Goal: Find specific page/section: Find specific page/section

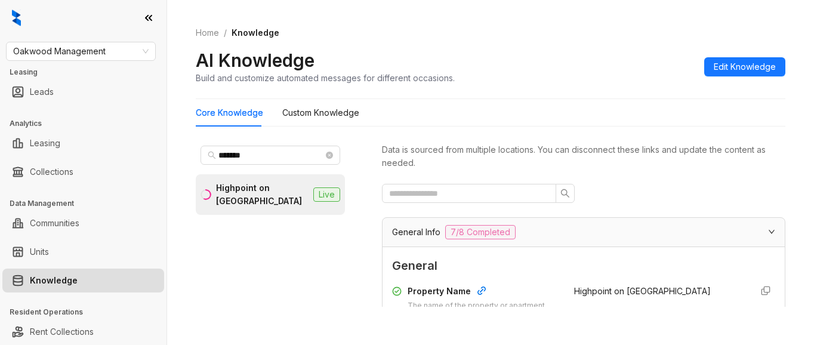
scroll to position [239, 0]
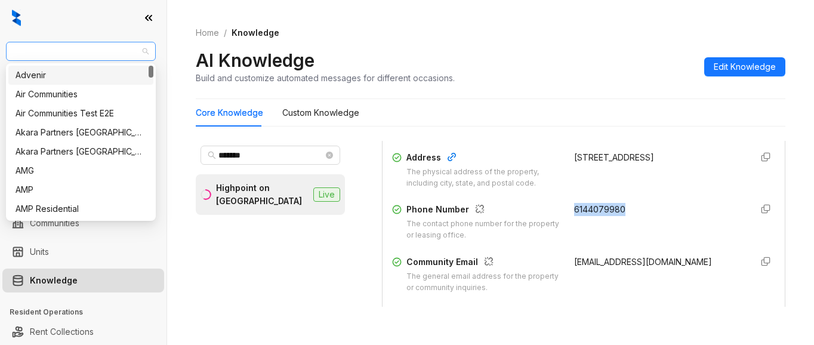
click at [113, 53] on span "Oakwood Management" at bounding box center [80, 51] width 135 height 18
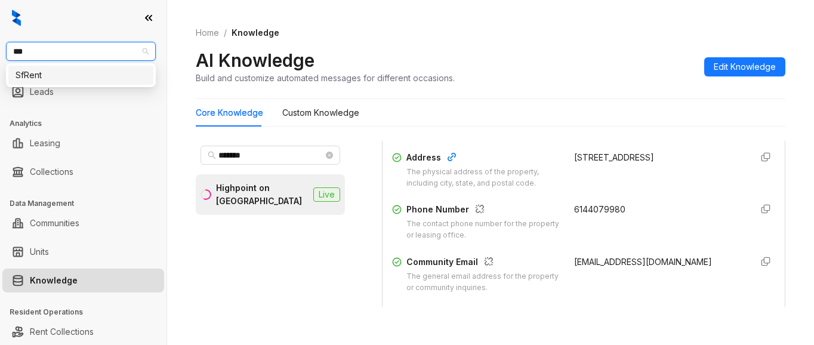
type input "****"
click at [30, 79] on div "SfRent" at bounding box center [81, 75] width 131 height 13
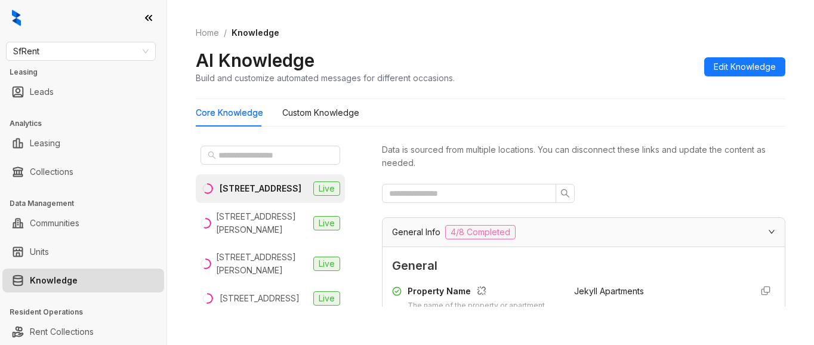
click at [642, 70] on div "AI Knowledge Build and customize automated messages for different occasions. Ed…" at bounding box center [490, 66] width 589 height 35
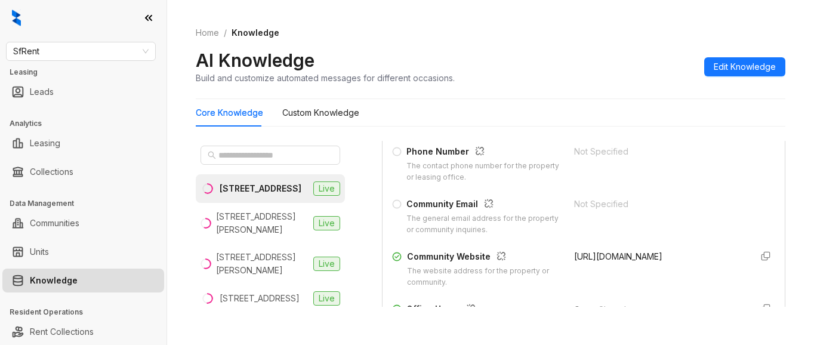
scroll to position [298, 0]
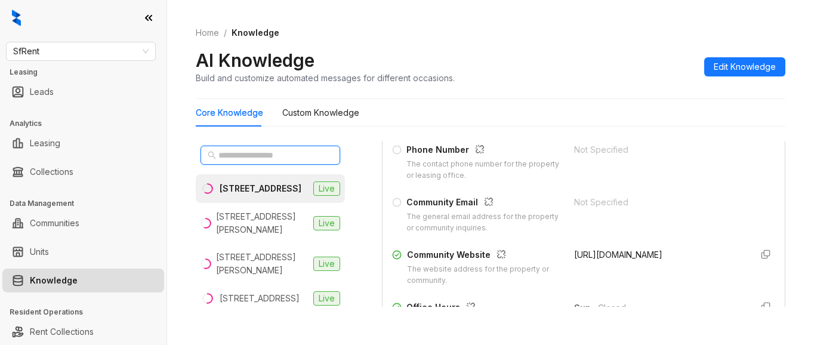
click at [238, 157] on input "text" at bounding box center [270, 155] width 105 height 13
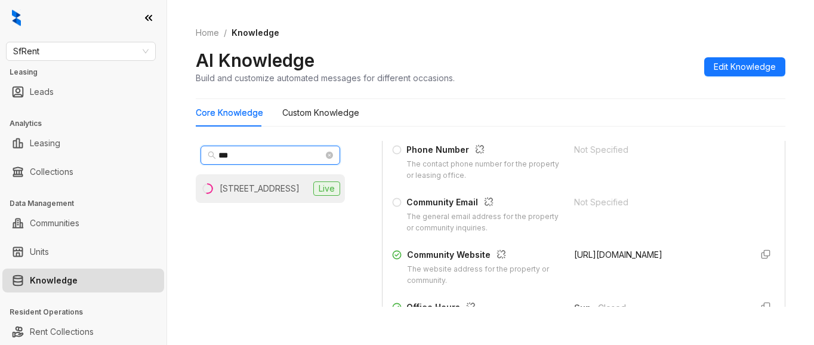
type input "***"
click at [242, 195] on div "360 Hyde St, San Francisco, CA" at bounding box center [260, 188] width 80 height 13
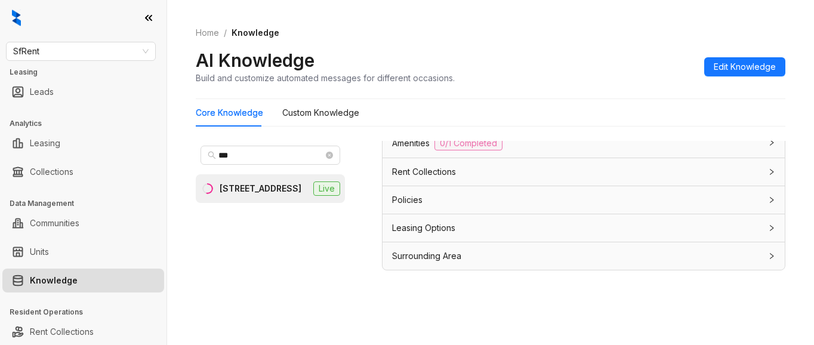
scroll to position [38, 0]
click at [449, 227] on span "Leasing Options" at bounding box center [423, 226] width 63 height 13
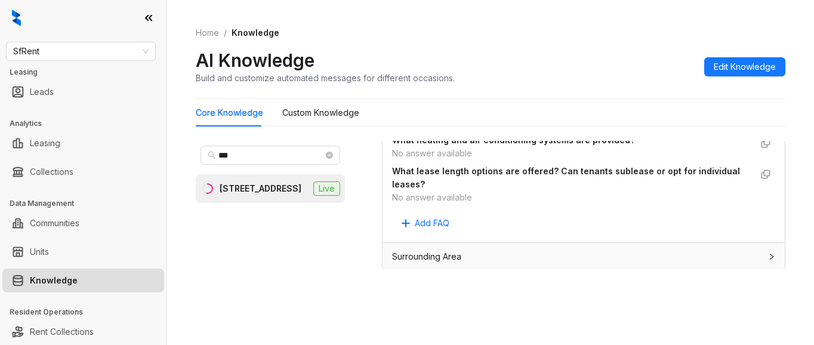
scroll to position [1275, 0]
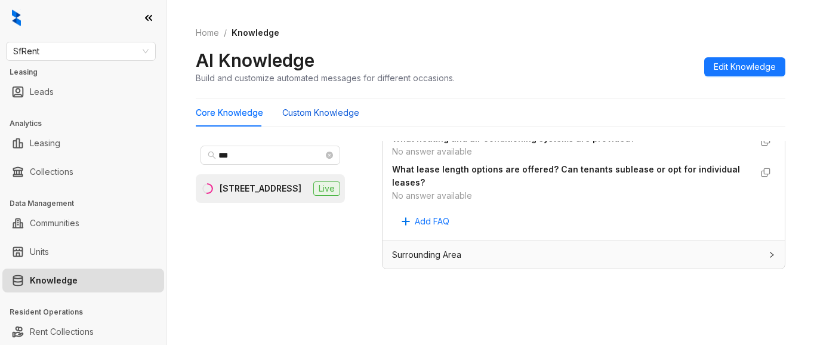
click at [327, 111] on Knowledge "Custom Knowledge" at bounding box center [320, 112] width 77 height 13
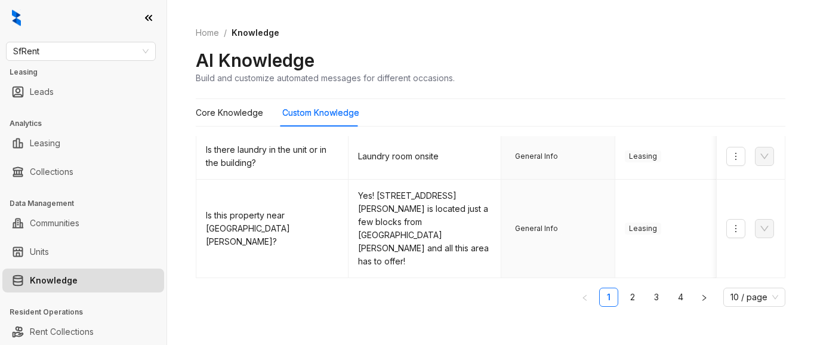
scroll to position [547, 0]
click at [623, 290] on link "2" at bounding box center [632, 297] width 18 height 18
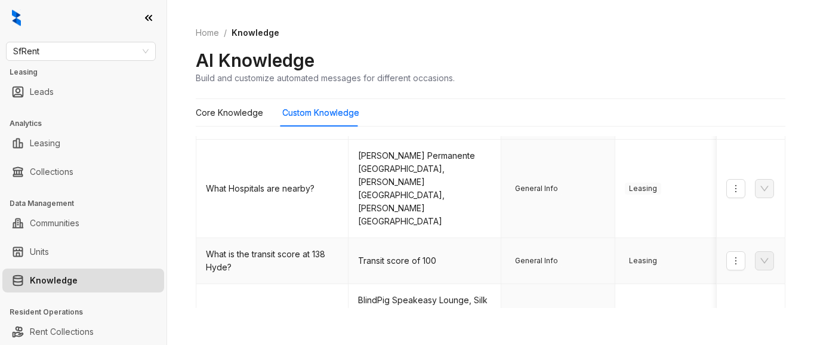
scroll to position [626, 0]
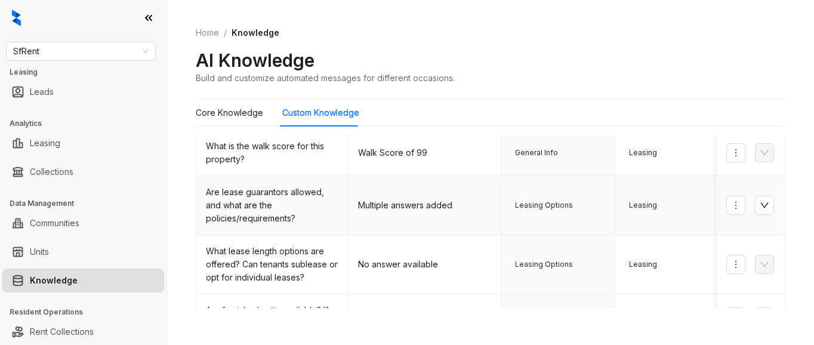
scroll to position [0, 0]
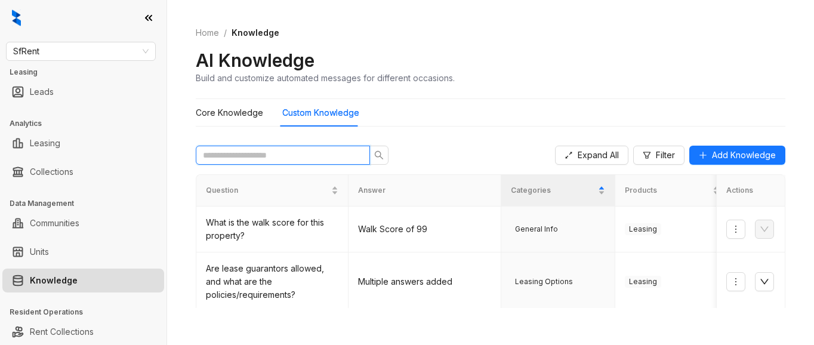
click at [210, 152] on input "text" at bounding box center [278, 155] width 150 height 13
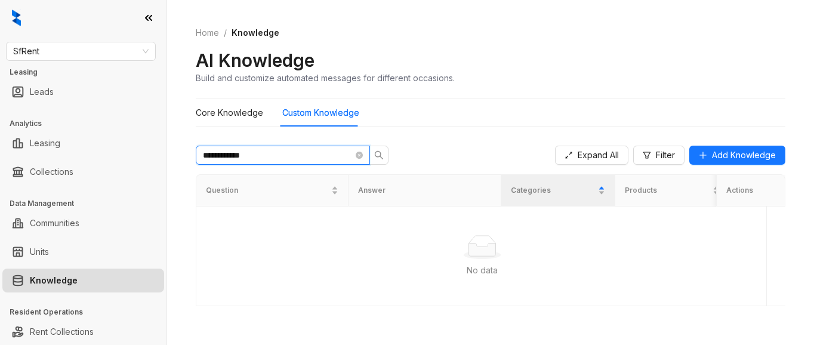
type input "**********"
drag, startPoint x: 264, startPoint y: 157, endPoint x: 153, endPoint y: 149, distance: 111.2
click at [153, 149] on div "**********" at bounding box center [407, 172] width 814 height 345
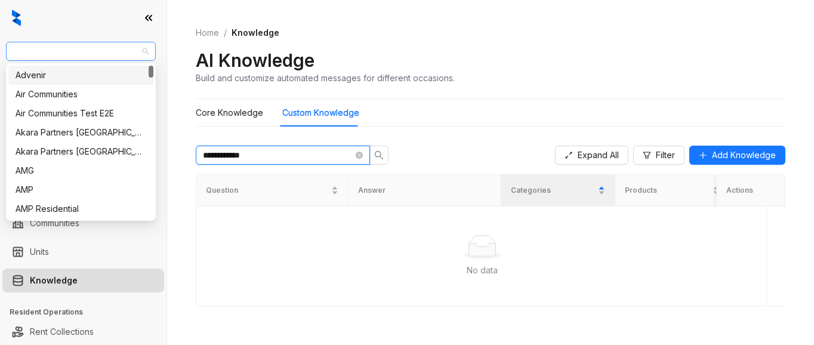
click at [73, 56] on span "SfRent" at bounding box center [80, 51] width 135 height 18
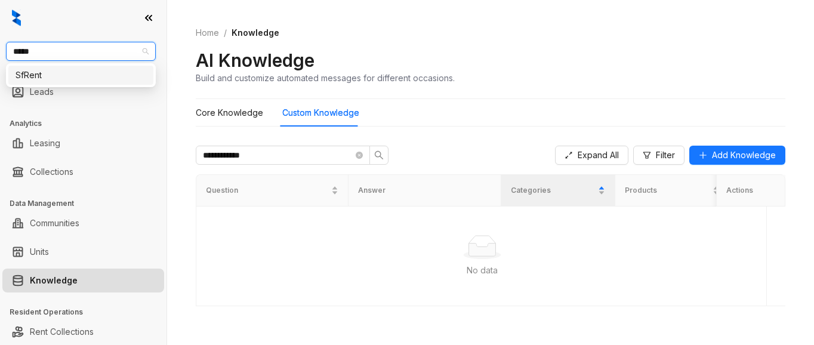
type input "******"
click at [62, 74] on div "SfRent" at bounding box center [81, 75] width 131 height 13
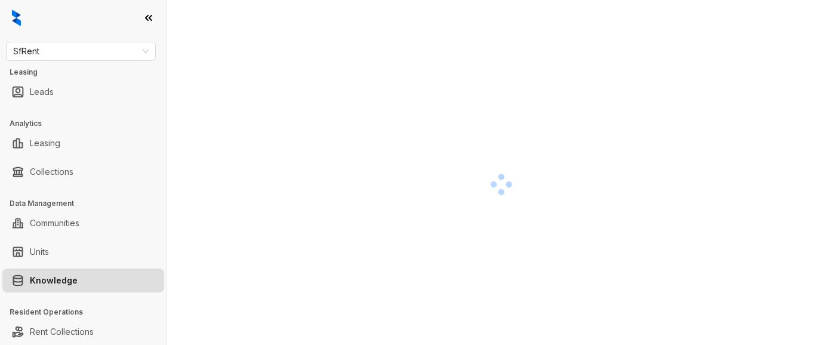
click at [626, 72] on div at bounding box center [501, 184] width 611 height 345
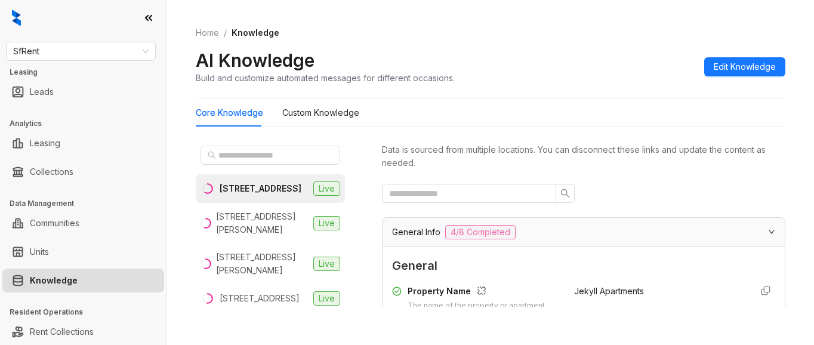
click at [679, 44] on div "Home / Knowledge AI Knowledge Build and customize automated messages for differ…" at bounding box center [490, 55] width 589 height 87
click at [228, 156] on input "text" at bounding box center [270, 155] width 105 height 13
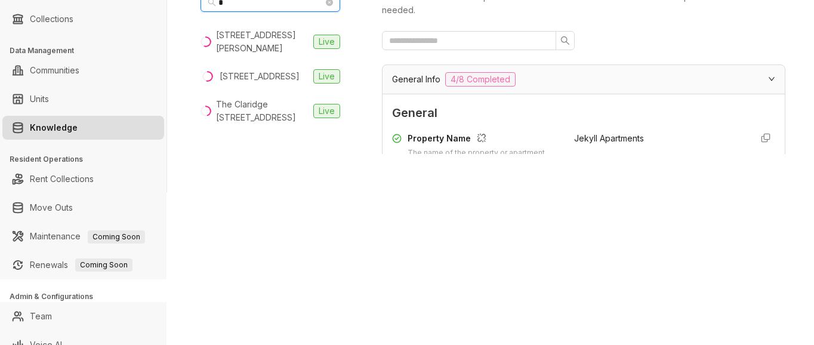
scroll to position [167, 0]
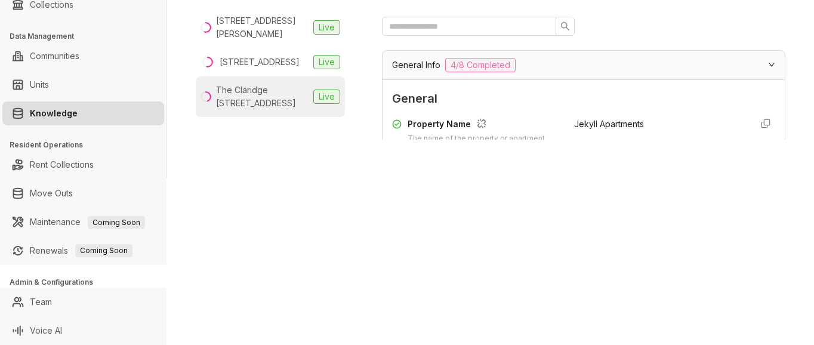
type input "*"
click at [248, 106] on div "The Claridge 634 15th St, Oakland, CA" at bounding box center [262, 97] width 92 height 26
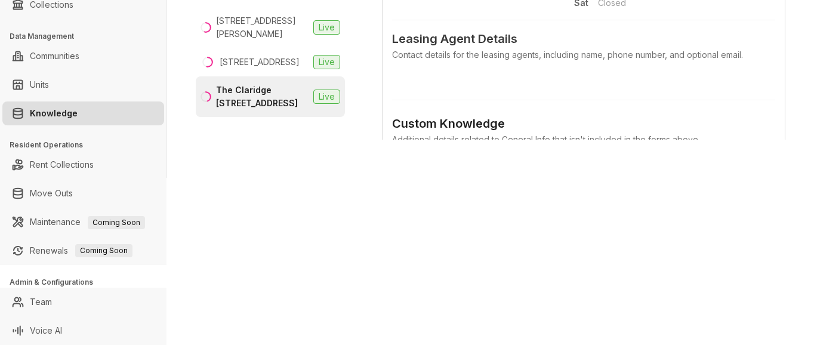
scroll to position [537, 0]
click at [590, 86] on div "Custom Knowledge Additional details related to General Info that isn't included…" at bounding box center [583, 184] width 383 height 198
click at [625, 106] on div "Custom Knowledge Additional details related to General Info that isn't included…" at bounding box center [583, 184] width 383 height 198
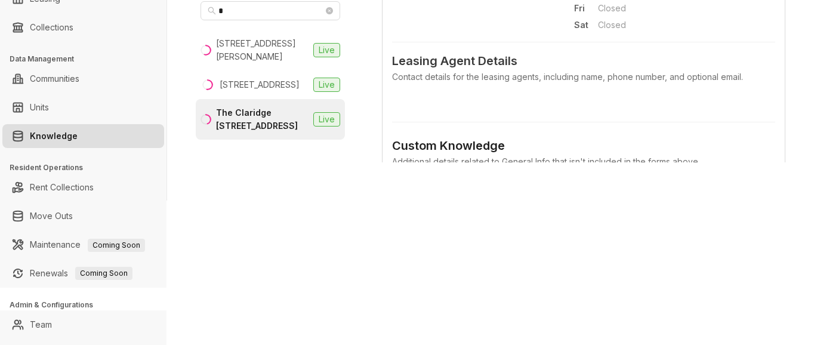
scroll to position [0, 0]
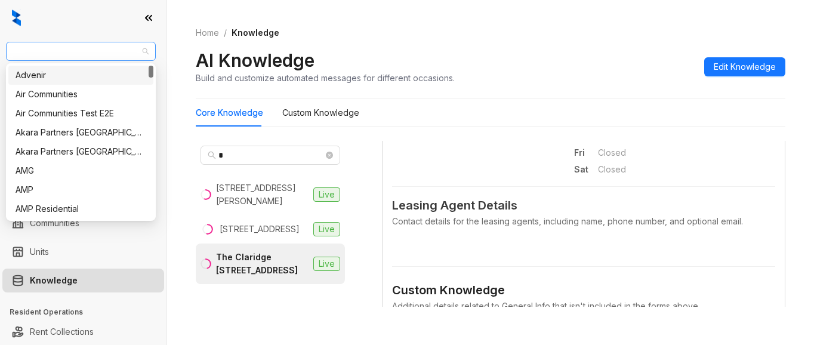
click at [94, 46] on span "SfRent" at bounding box center [80, 51] width 135 height 18
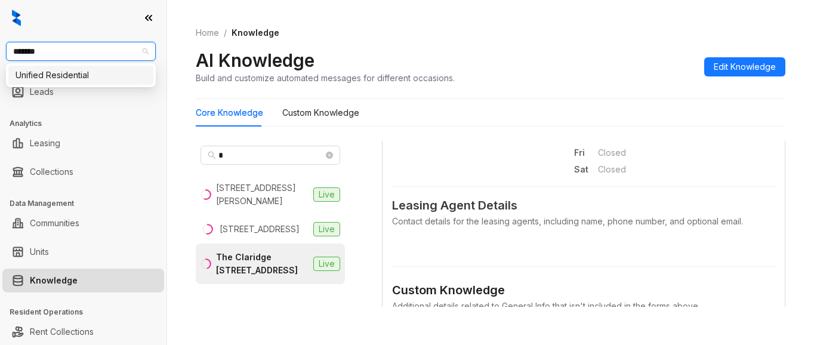
type input "*******"
click at [95, 82] on div "Unified Residential" at bounding box center [80, 75] width 145 height 19
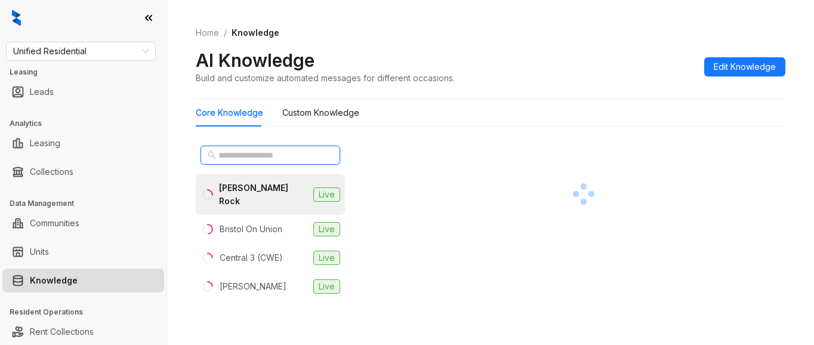
click at [283, 151] on input "text" at bounding box center [270, 155] width 105 height 13
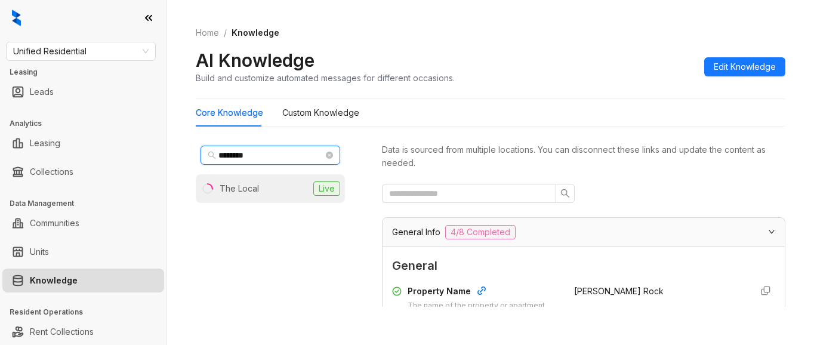
type input "********"
click at [253, 188] on div "The Local" at bounding box center [239, 188] width 39 height 13
drag, startPoint x: 607, startPoint y: 83, endPoint x: 613, endPoint y: 84, distance: 6.1
click at [607, 83] on div "AI Knowledge Build and customize automated messages for different occasions. Ed…" at bounding box center [490, 66] width 589 height 35
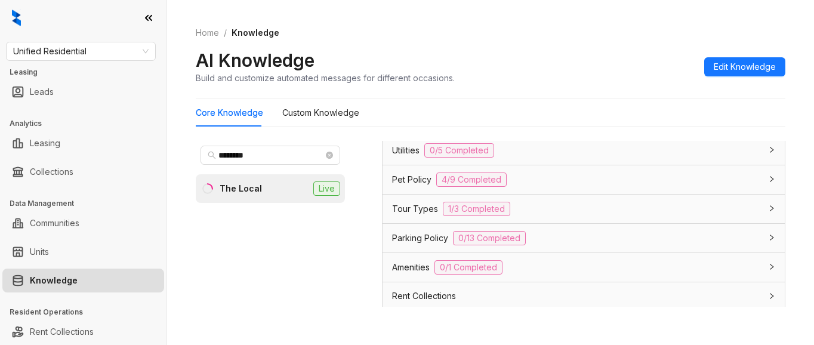
scroll to position [895, 0]
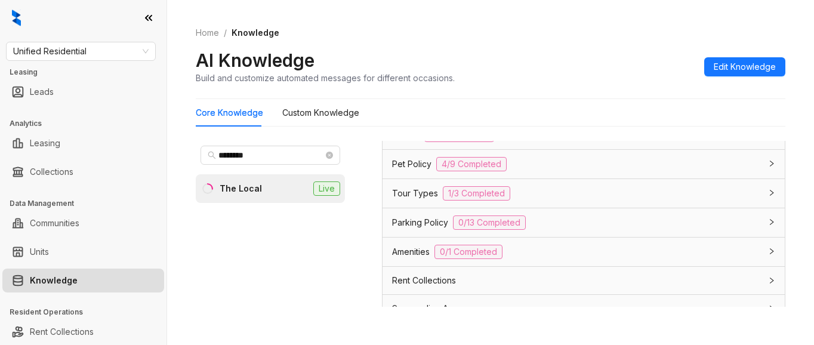
click at [408, 192] on span "Tour Types" at bounding box center [415, 193] width 46 height 13
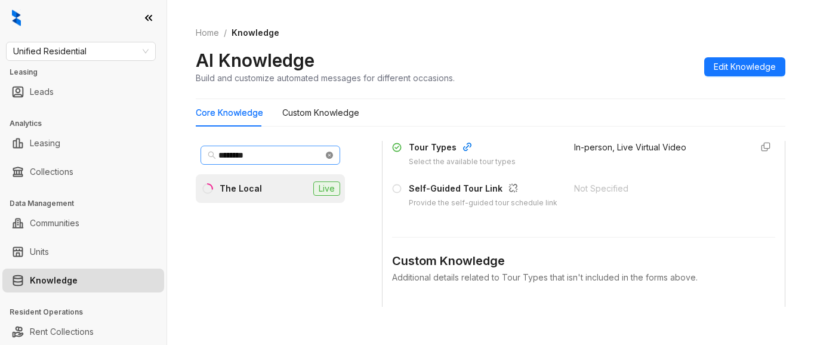
scroll to position [954, 0]
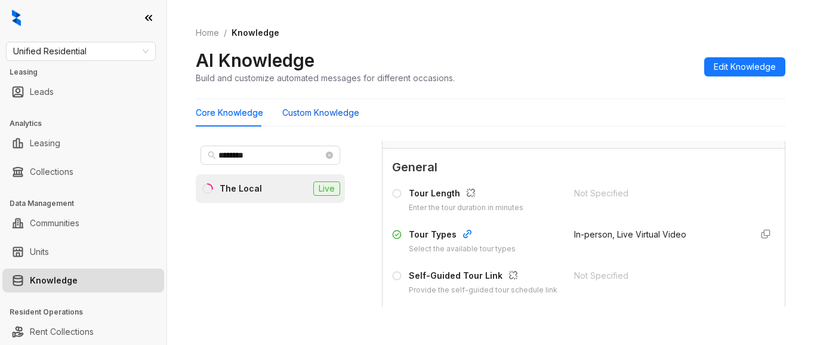
click at [309, 114] on Knowledge "Custom Knowledge" at bounding box center [320, 112] width 77 height 13
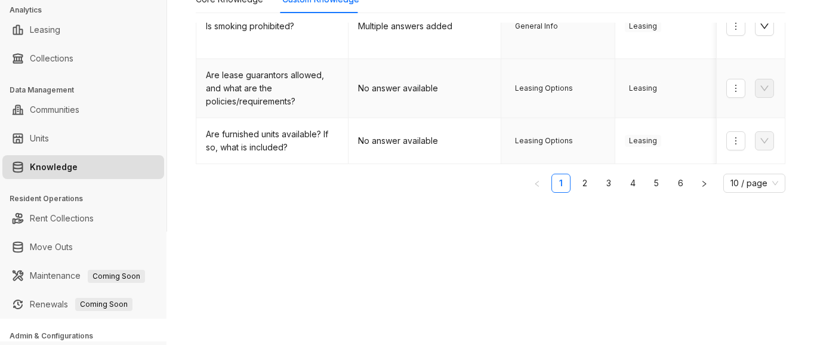
scroll to position [119, 0]
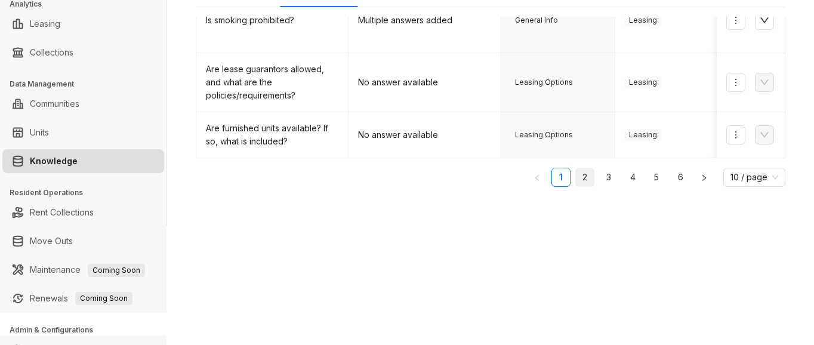
click at [576, 168] on link "2" at bounding box center [585, 177] width 18 height 18
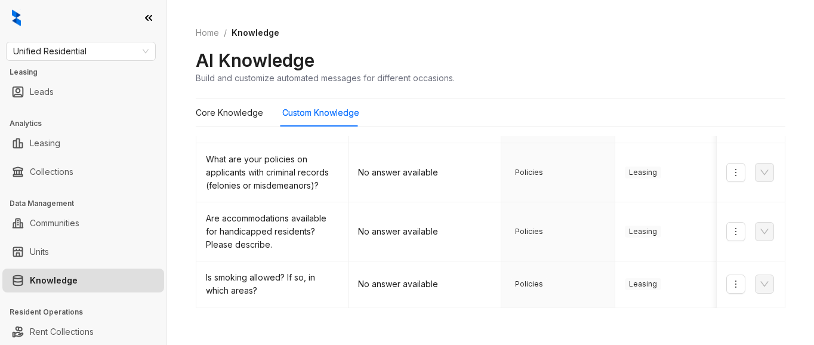
scroll to position [479, 0]
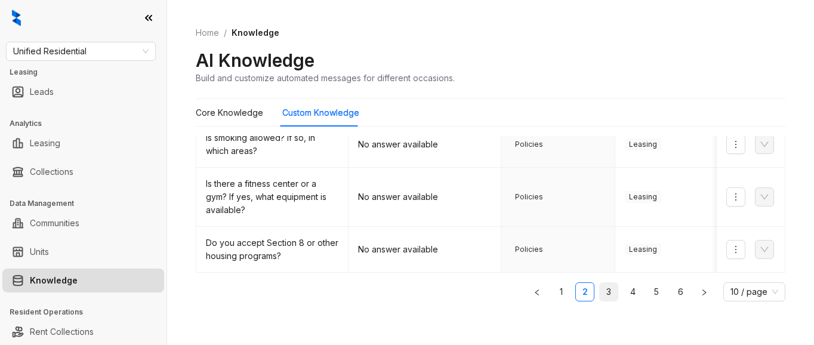
click at [600, 289] on link "3" at bounding box center [609, 292] width 18 height 18
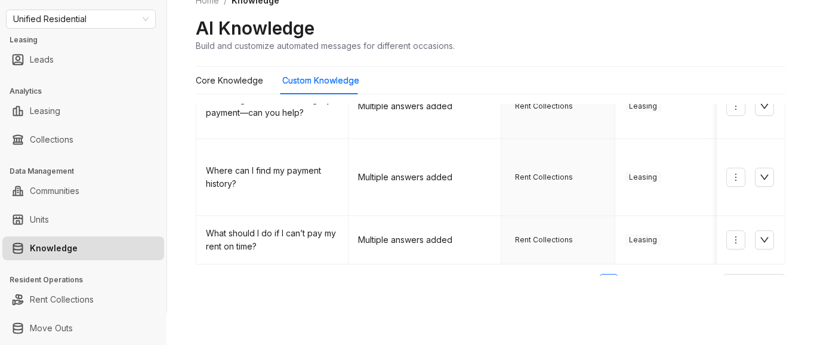
scroll to position [119, 0]
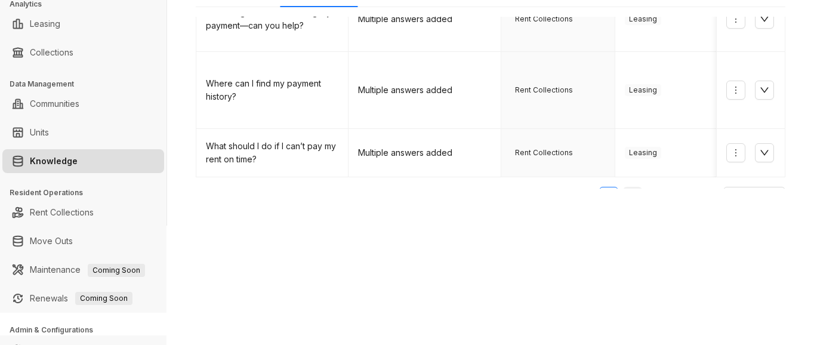
click at [623, 187] on link "4" at bounding box center [632, 196] width 18 height 18
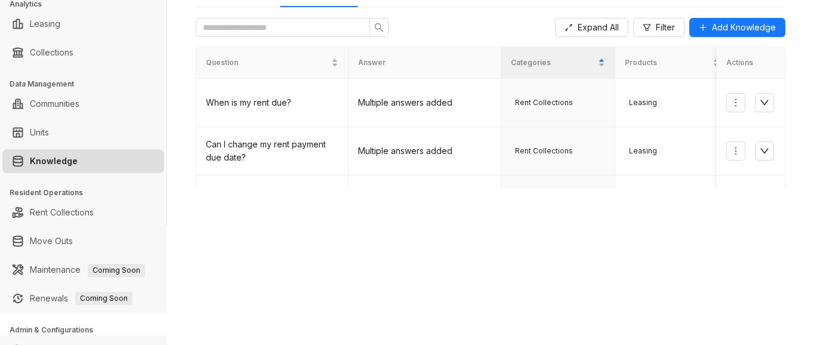
scroll to position [0, 0]
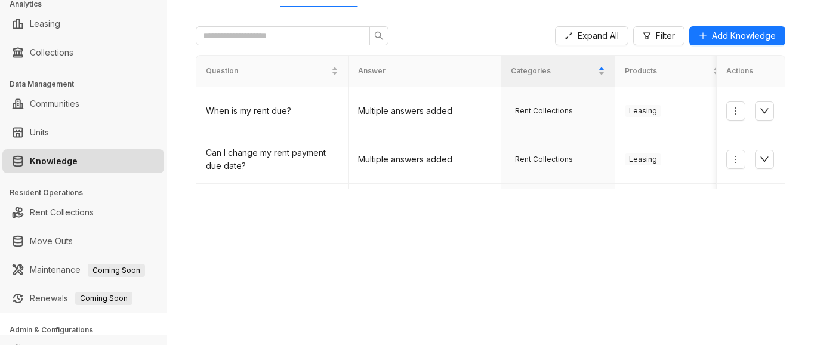
click at [606, 238] on div "Unified Residential Leasing Leads Analytics Leasing Collections Data Management…" at bounding box center [407, 172] width 814 height 345
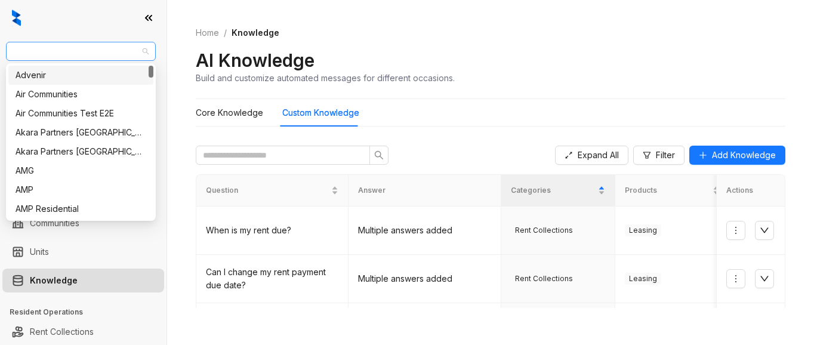
click at [105, 52] on span "Unified Residential" at bounding box center [80, 51] width 135 height 18
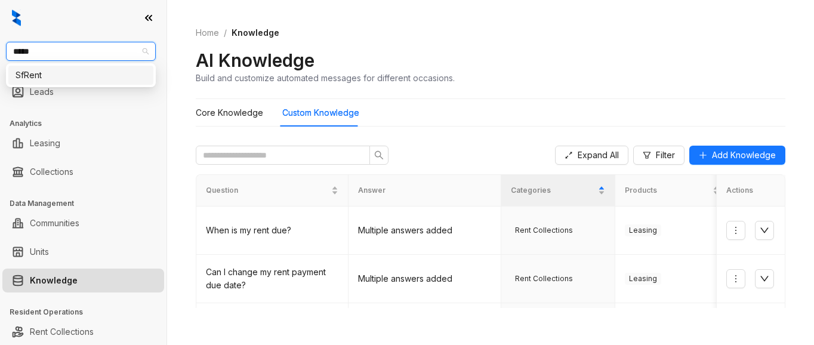
type input "******"
click at [62, 79] on div "SfRent" at bounding box center [81, 75] width 131 height 13
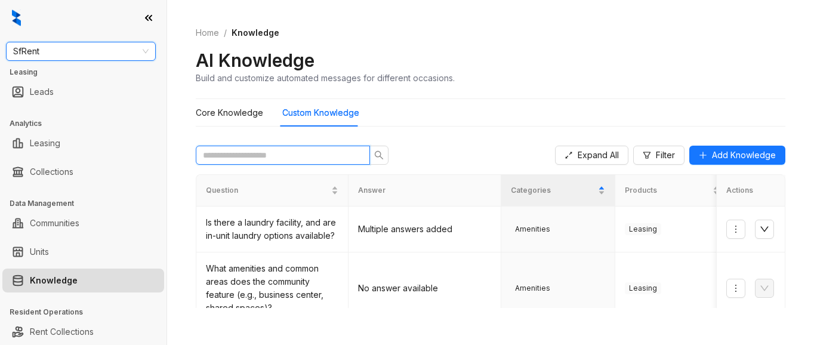
click at [209, 159] on input "text" at bounding box center [278, 155] width 150 height 13
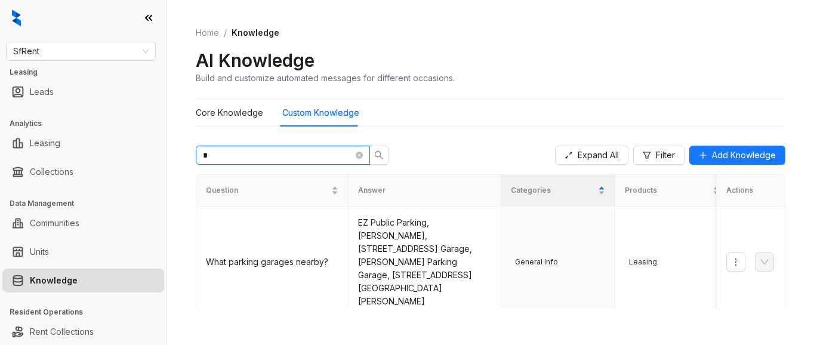
type input "**"
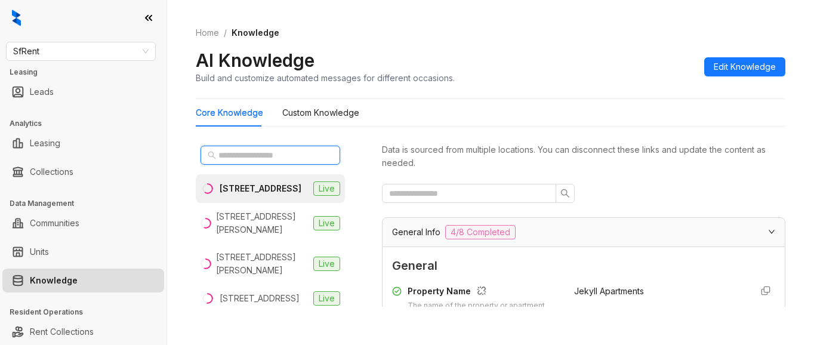
click at [236, 156] on input "text" at bounding box center [270, 155] width 105 height 13
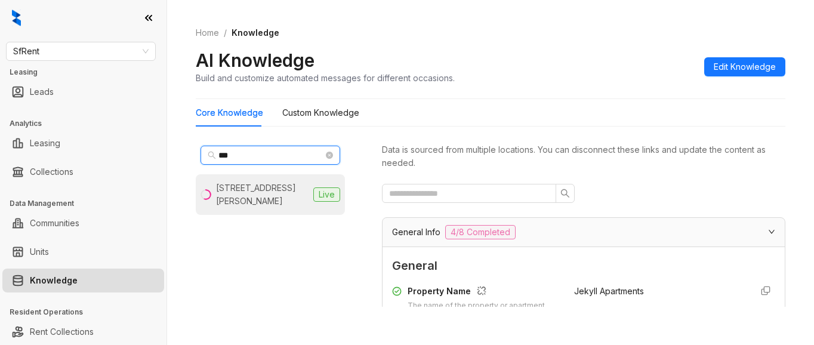
type input "***"
click at [232, 192] on div "[STREET_ADDRESS][PERSON_NAME]" at bounding box center [262, 194] width 92 height 26
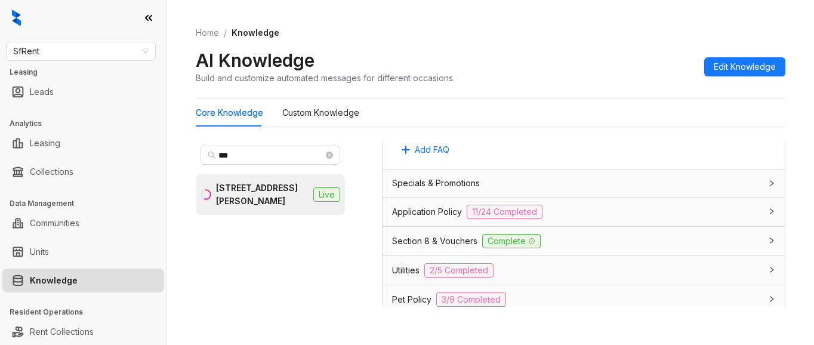
scroll to position [835, 0]
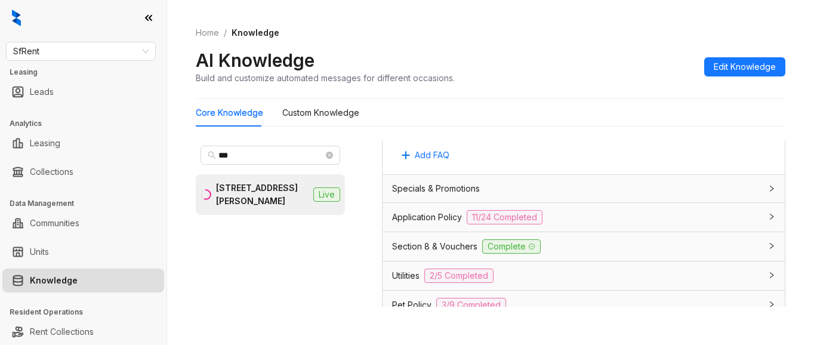
click at [421, 214] on span "Application Policy" at bounding box center [427, 217] width 70 height 13
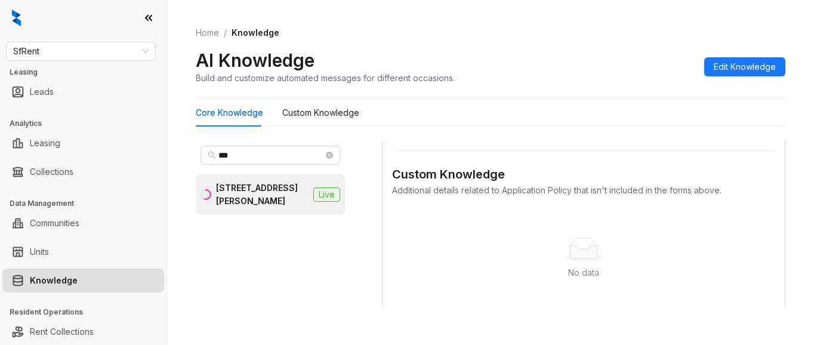
scroll to position [2267, 0]
click at [311, 113] on Knowledge "Custom Knowledge" at bounding box center [320, 112] width 77 height 13
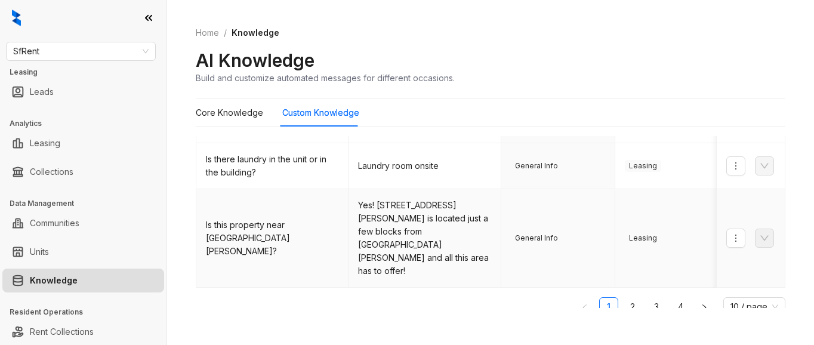
scroll to position [547, 0]
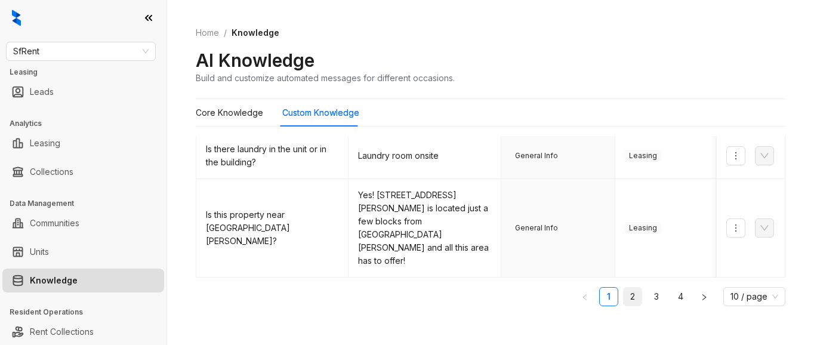
click at [623, 292] on link "2" at bounding box center [632, 297] width 18 height 18
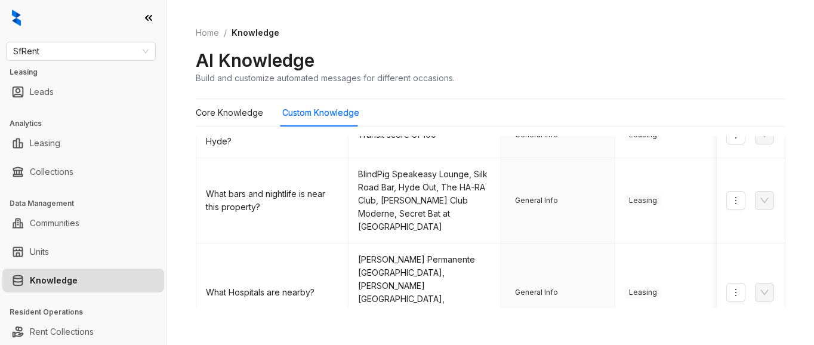
click at [631, 89] on div "Home / Knowledge AI Knowledge Build and customize automated messages for differ…" at bounding box center [490, 55] width 589 height 87
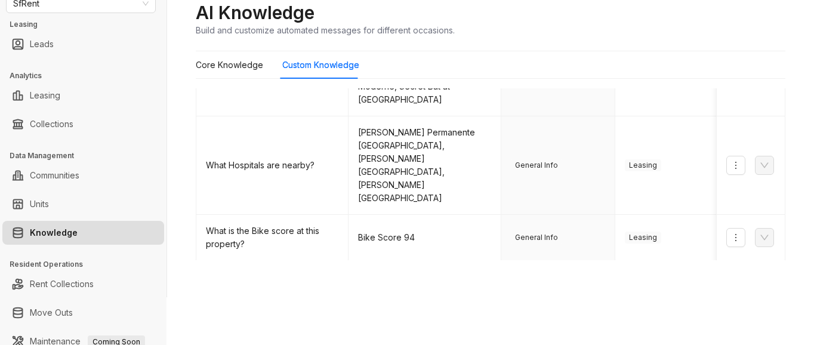
scroll to position [628, 0]
click at [647, 329] on link "3" at bounding box center [656, 338] width 18 height 18
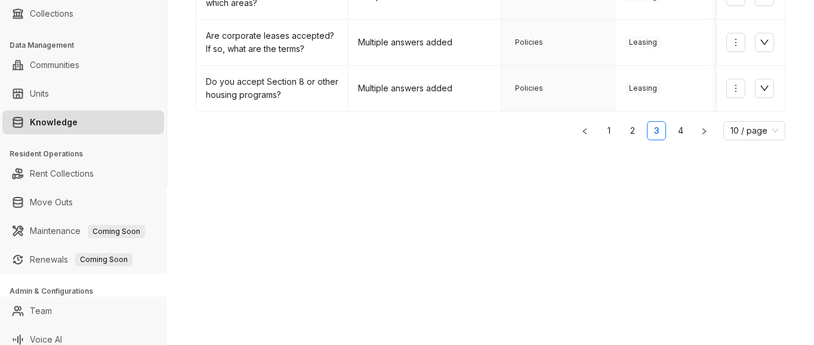
scroll to position [167, 0]
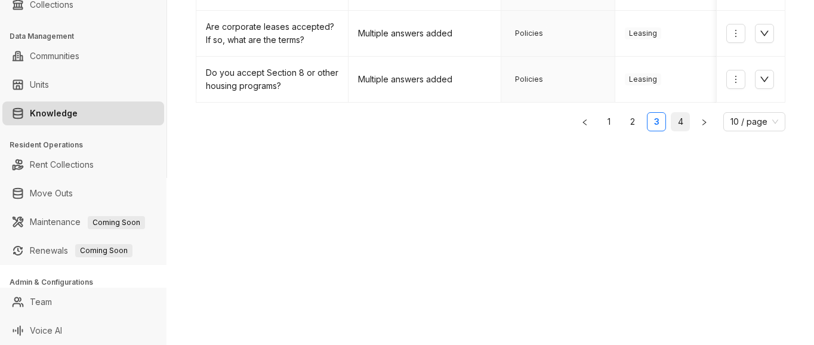
click at [671, 126] on link "4" at bounding box center [680, 122] width 18 height 18
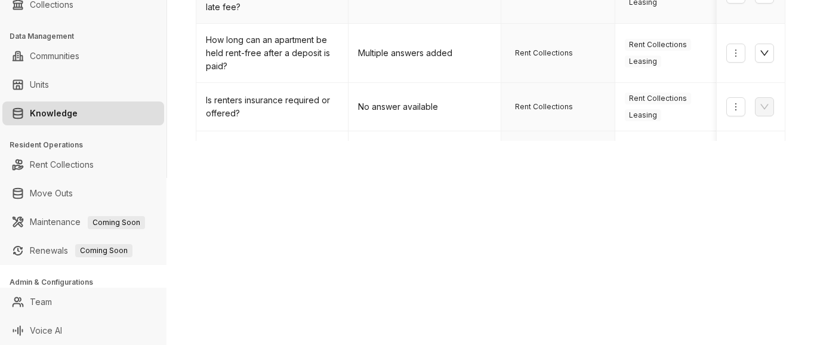
scroll to position [358, 0]
click at [755, 58] on button "button" at bounding box center [764, 51] width 19 height 19
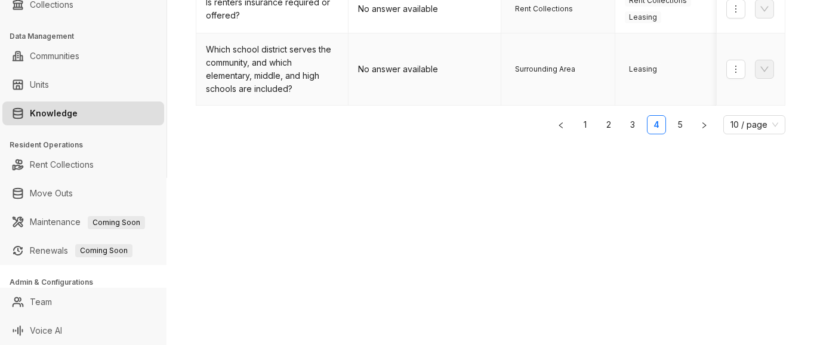
scroll to position [555, 0]
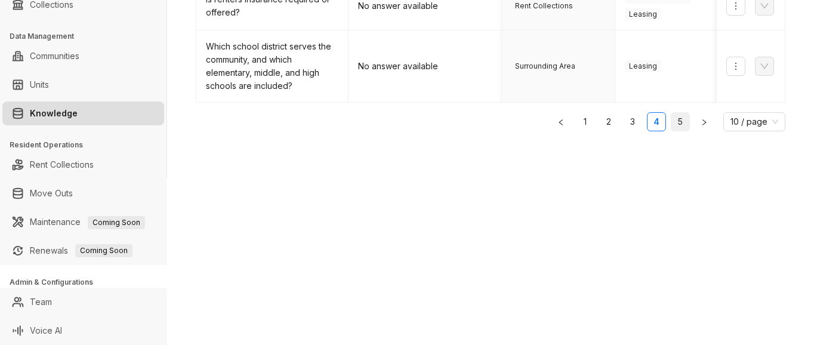
click at [671, 127] on link "5" at bounding box center [680, 122] width 18 height 18
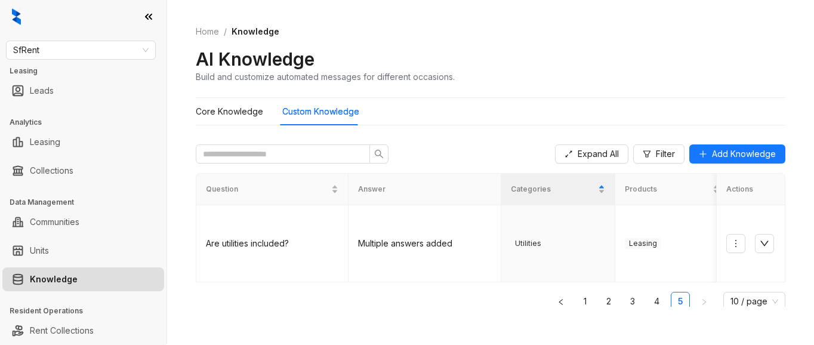
scroll to position [0, 0]
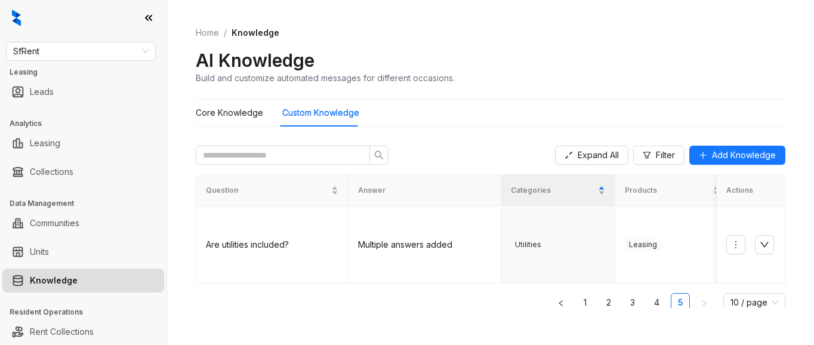
click at [608, 33] on ol "Home / Knowledge" at bounding box center [490, 32] width 589 height 13
click at [647, 91] on div "Home / Knowledge AI Knowledge Build and customize automated messages for differ…" at bounding box center [490, 55] width 589 height 87
click at [47, 48] on span "SfRent" at bounding box center [80, 51] width 135 height 18
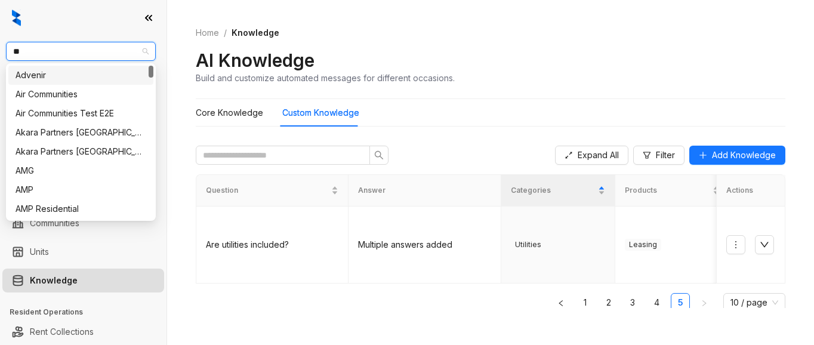
type input "***"
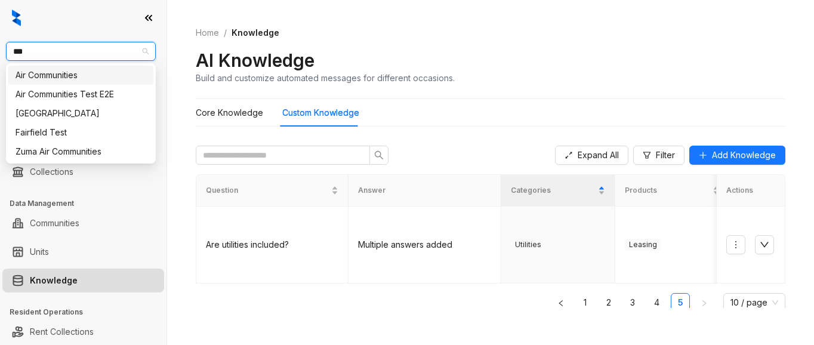
click at [50, 76] on div "Air Communities" at bounding box center [81, 75] width 131 height 13
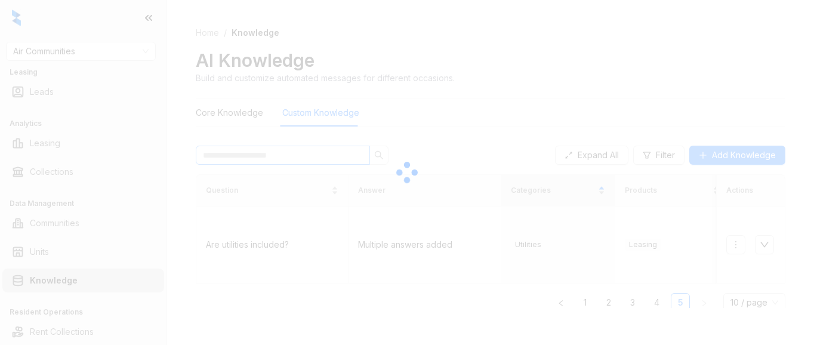
click at [243, 152] on div at bounding box center [407, 172] width 814 height 345
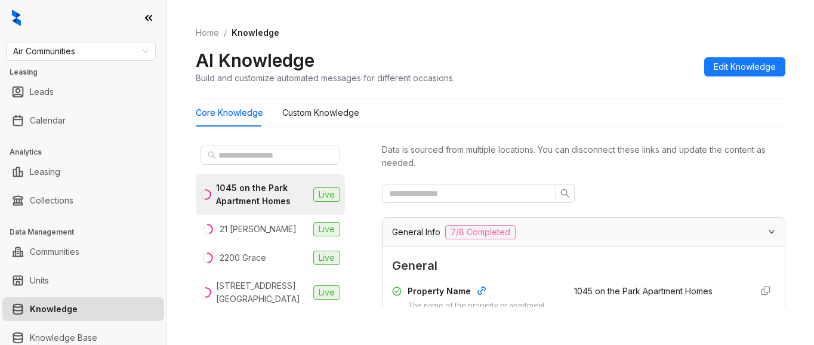
click at [608, 91] on div "Home / Knowledge AI Knowledge Build and customize automated messages for differ…" at bounding box center [490, 55] width 589 height 87
click at [242, 156] on input "text" at bounding box center [270, 155] width 105 height 13
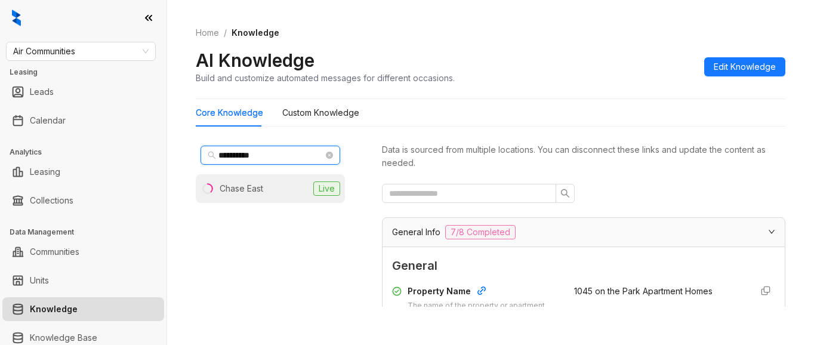
type input "**********"
click at [277, 186] on li "Chase East Live" at bounding box center [270, 188] width 149 height 29
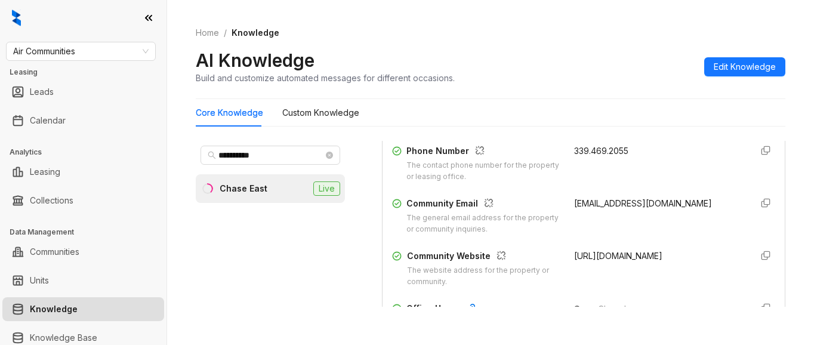
scroll to position [298, 0]
